Goal: Information Seeking & Learning: Learn about a topic

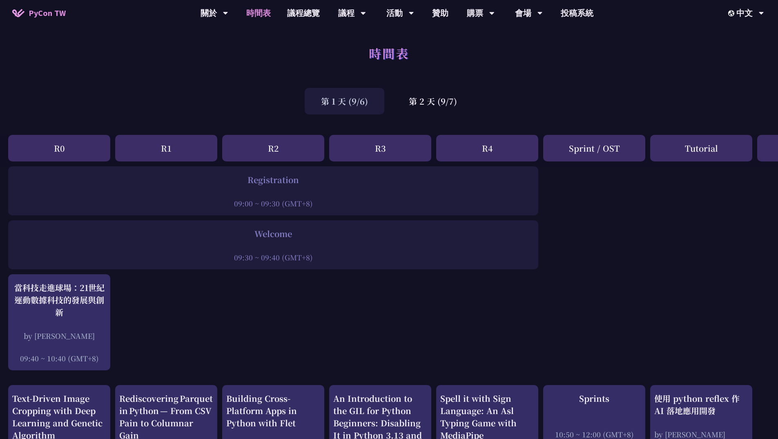
click at [328, 106] on div "第 1 天 (9/6)" at bounding box center [345, 101] width 80 height 27
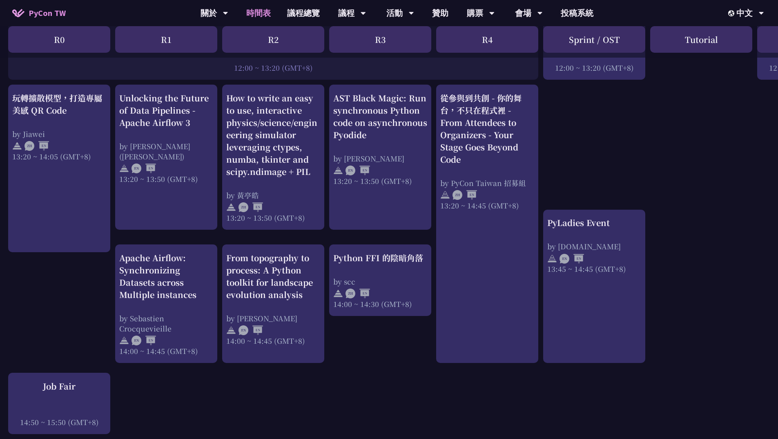
scroll to position [661, 0]
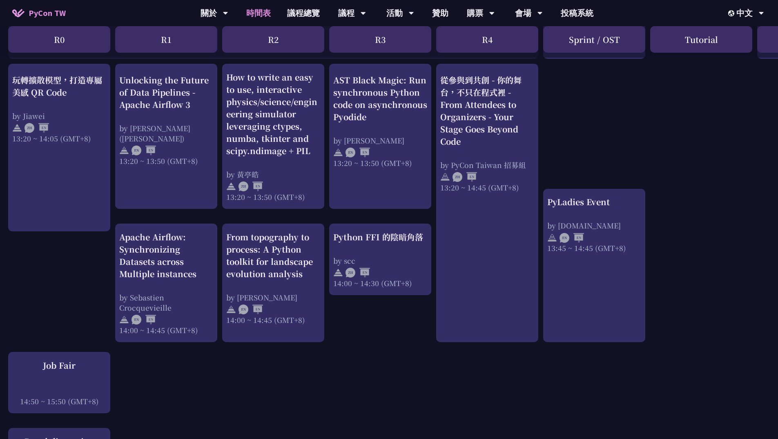
scroll to position [692, 0]
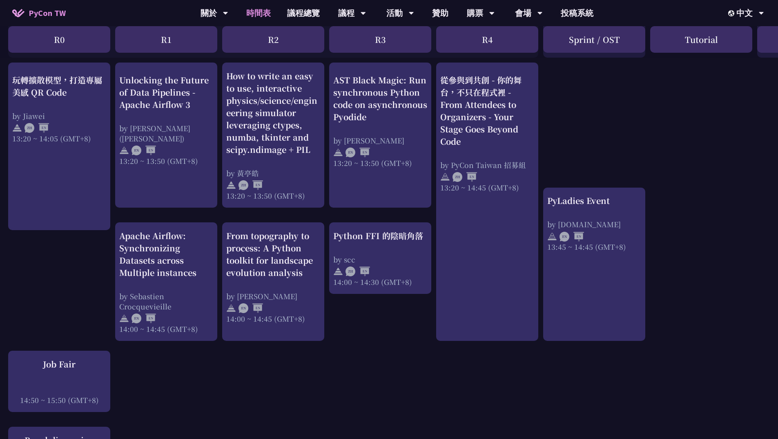
click at [72, 199] on link "玩轉擴散模型，打造專屬美感 QR Code by Jiawei 13:20 ~ 14:05 (GMT+8)" at bounding box center [59, 146] width 94 height 153
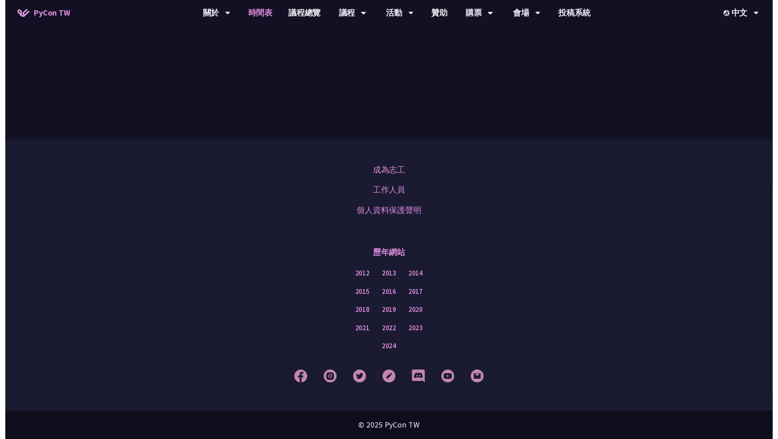
scroll to position [692, 0]
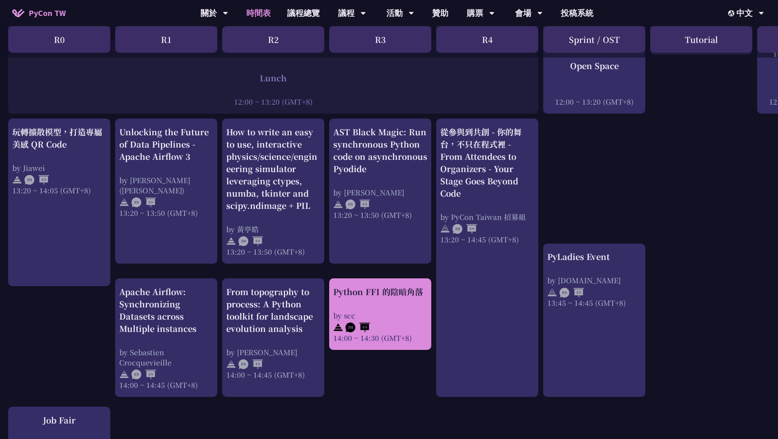
scroll to position [635, 0]
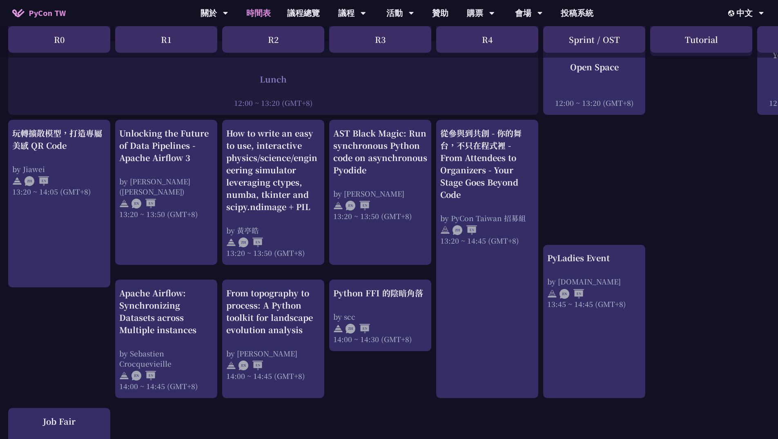
click at [594, 174] on div "An Introduction to the GIL for Python Beginners: Disabling It in Python 3.13 an…" at bounding box center [434, 193] width 868 height 1325
